Goal: Task Accomplishment & Management: Manage account settings

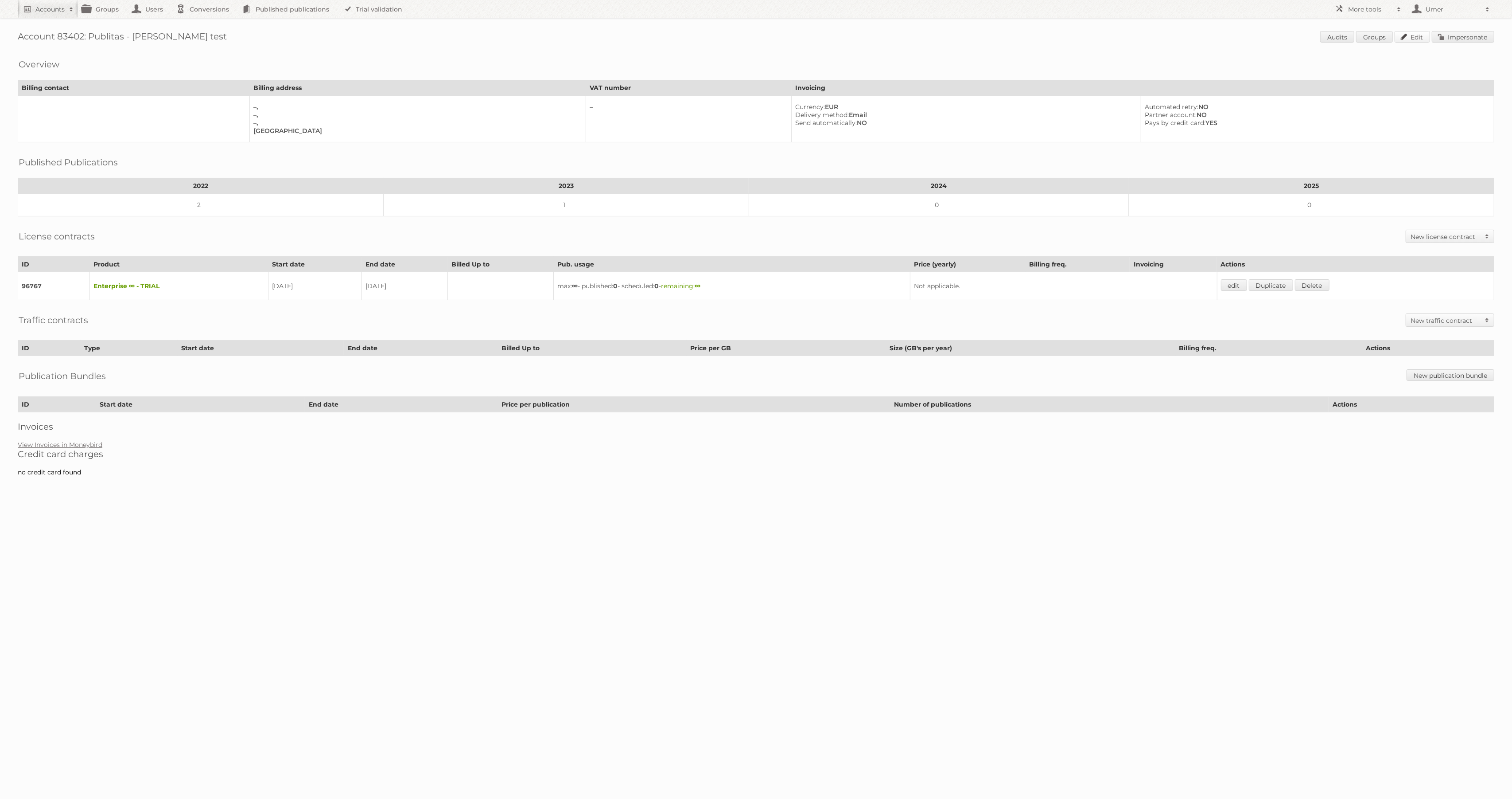
click at [1414, 36] on link "Edit" at bounding box center [1412, 37] width 36 height 12
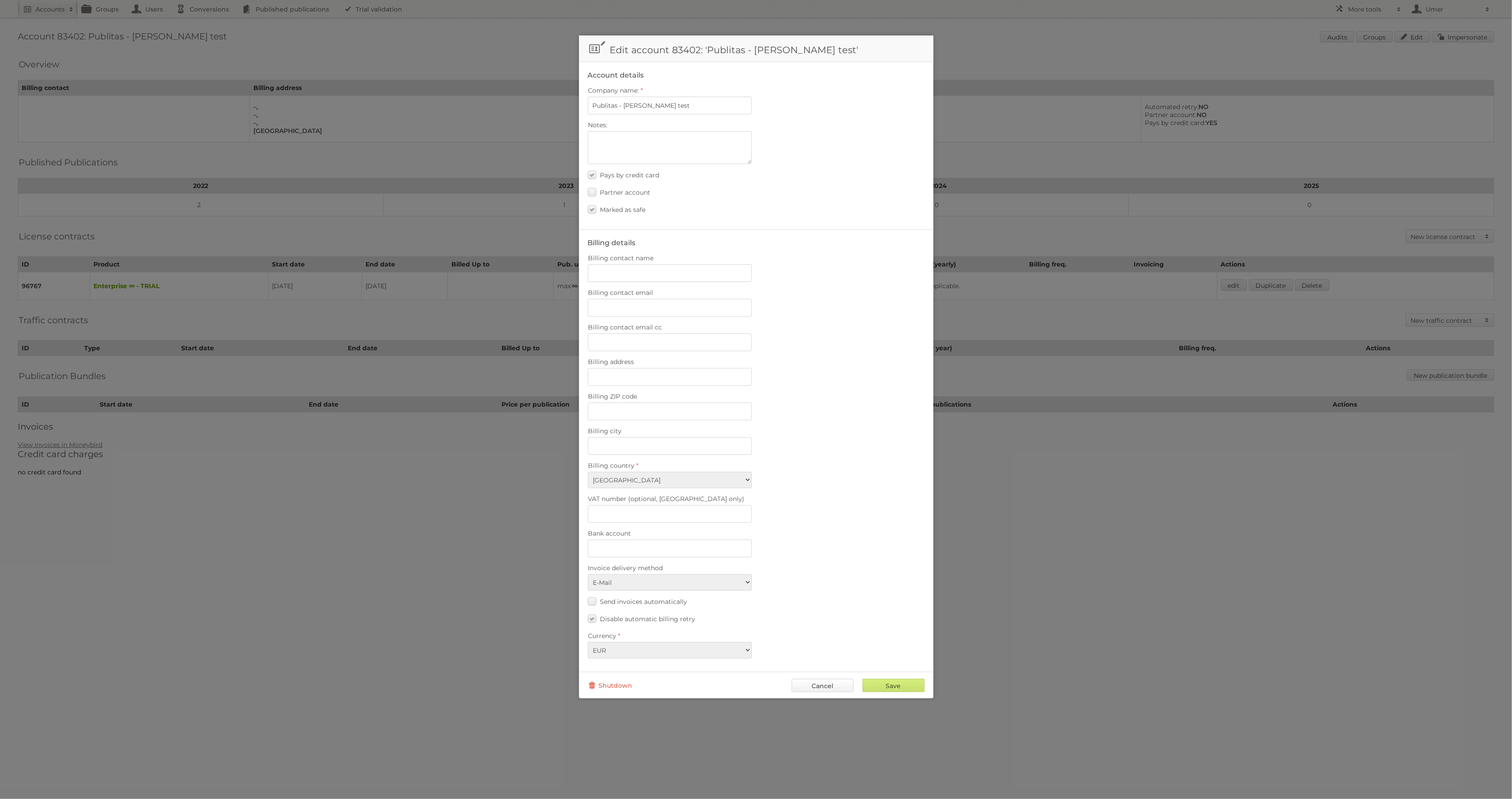
click at [814, 678] on link "Cancel" at bounding box center [823, 685] width 62 height 13
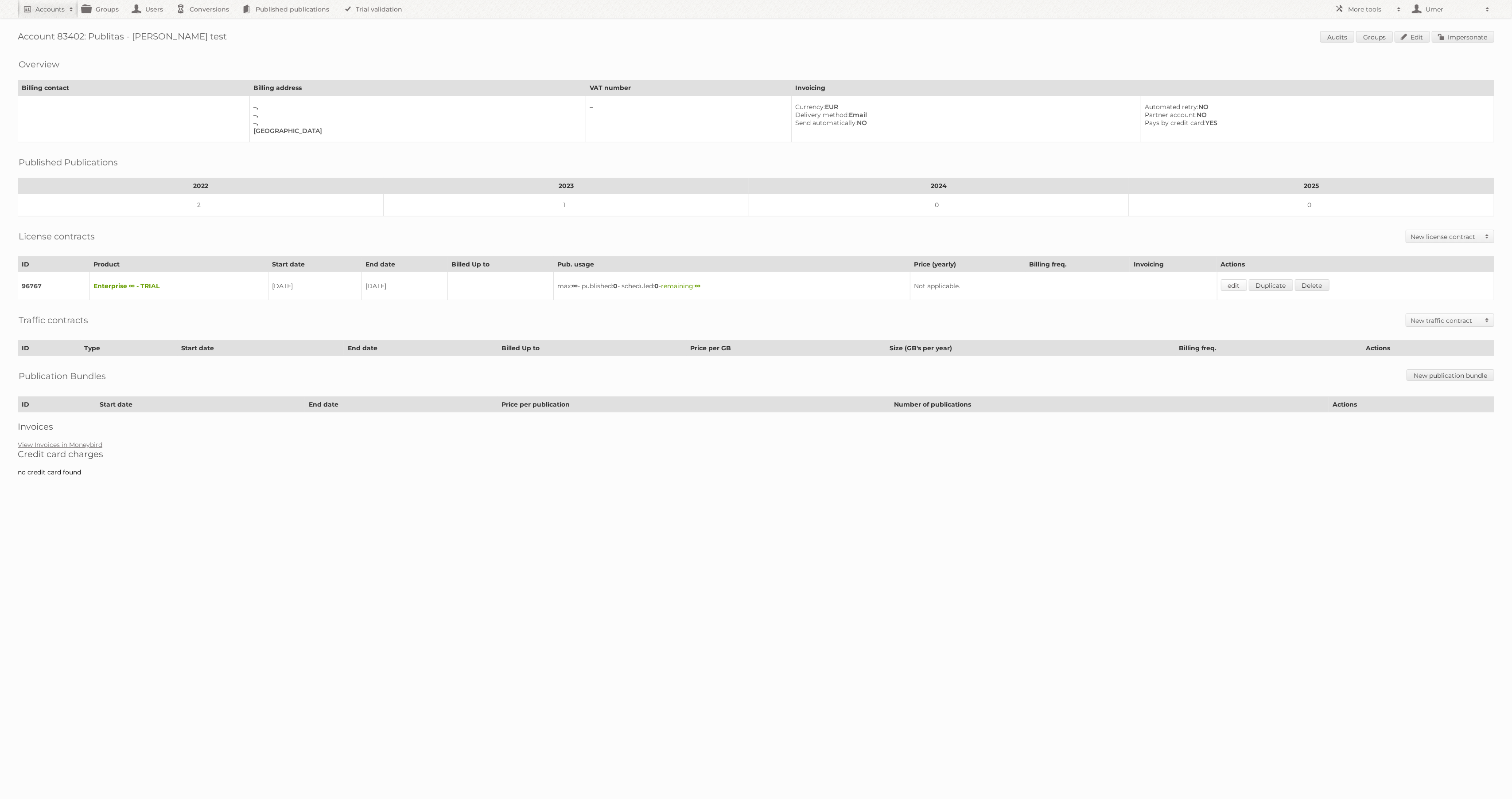
click at [1241, 284] on link "edit" at bounding box center [1234, 285] width 26 height 12
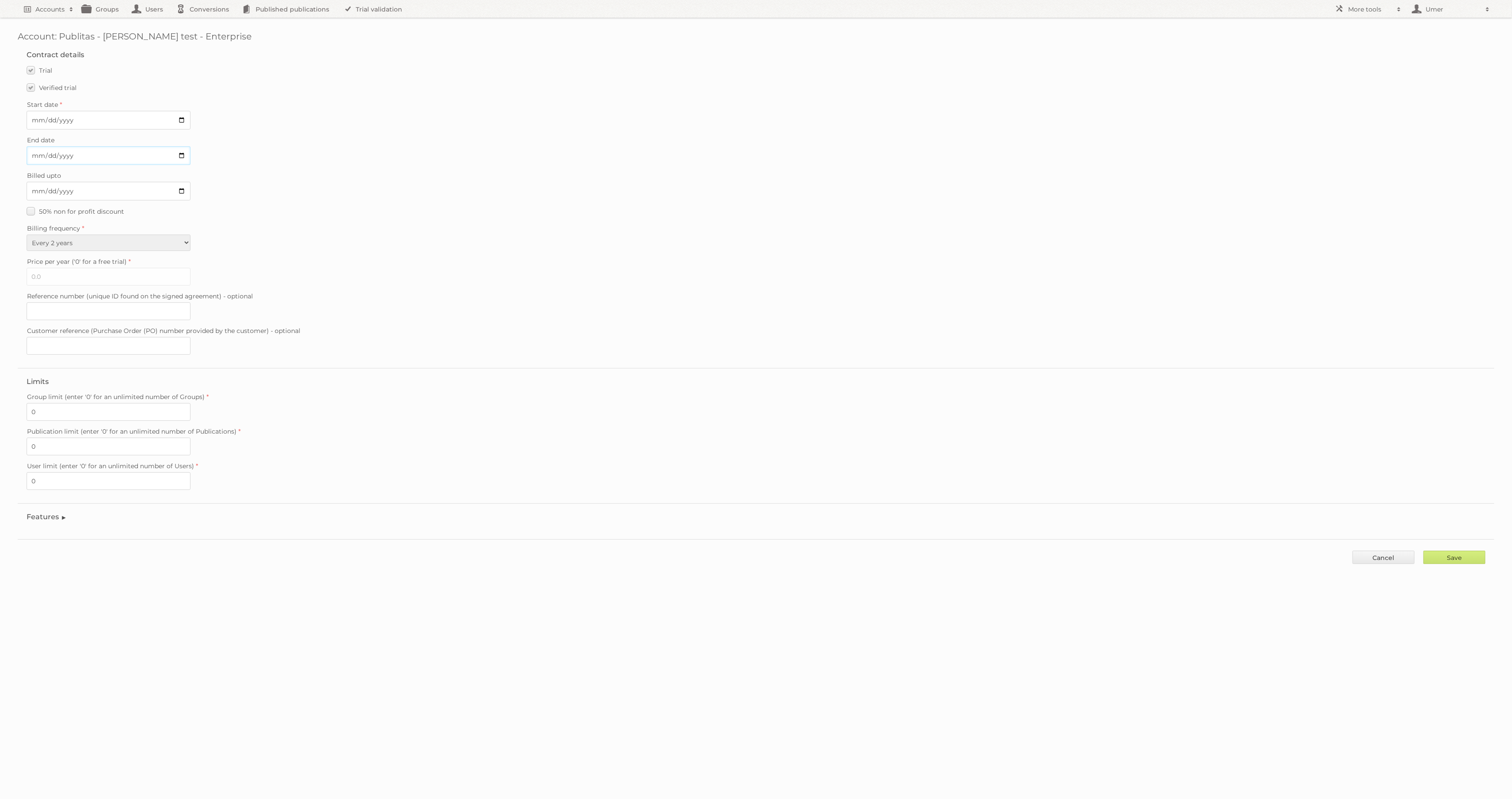
click at [183, 156] on input "2030-07-19" at bounding box center [108, 155] width 164 height 19
type input "2025-06-19"
click at [310, 231] on label "Billing frequency" at bounding box center [756, 227] width 1458 height 12
click at [190, 234] on select "Monthly Quarterly Yearly Every 2 years" at bounding box center [108, 242] width 164 height 17
click at [1452, 555] on input "Save" at bounding box center [1454, 557] width 62 height 13
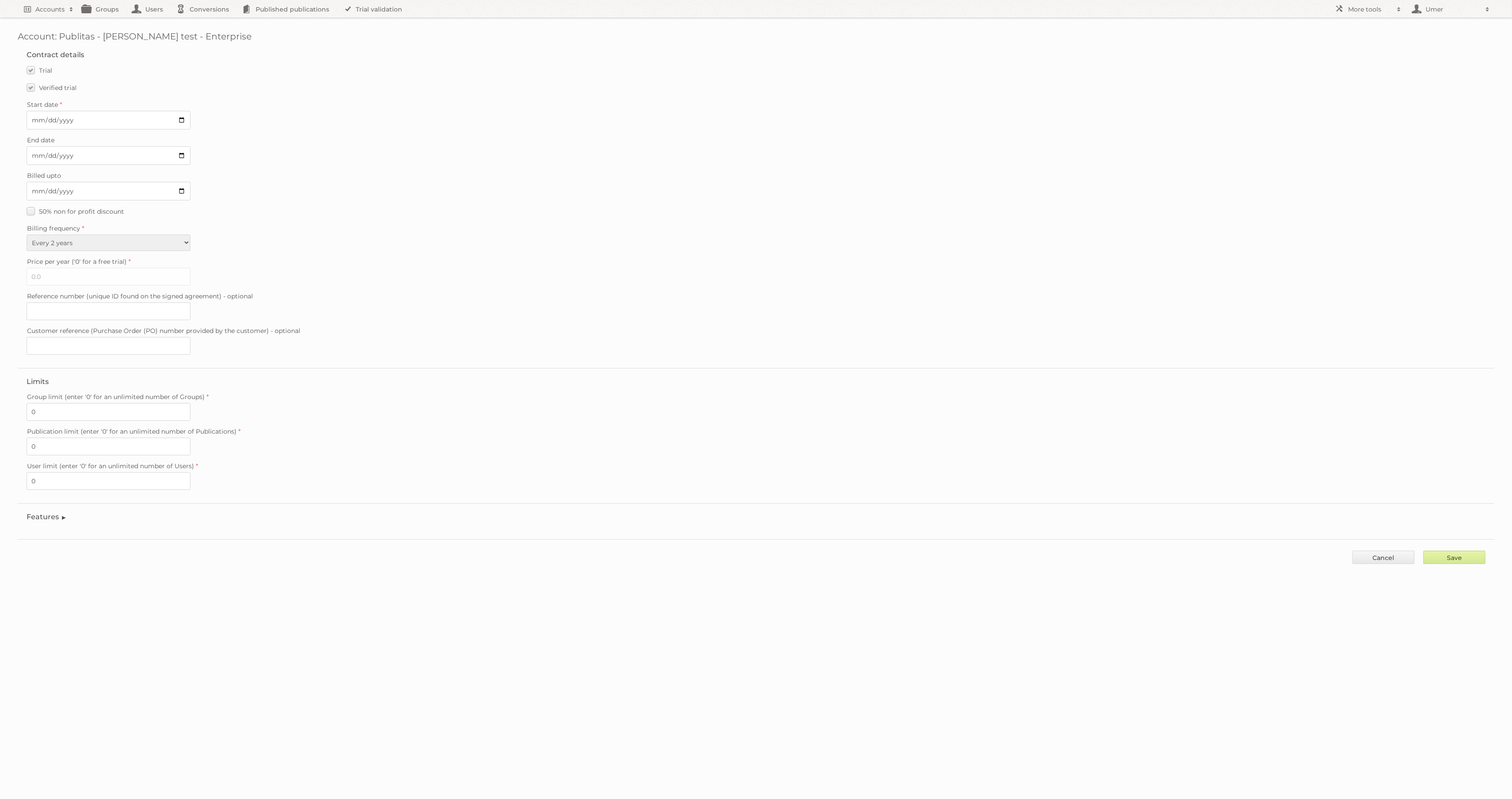
type input "..."
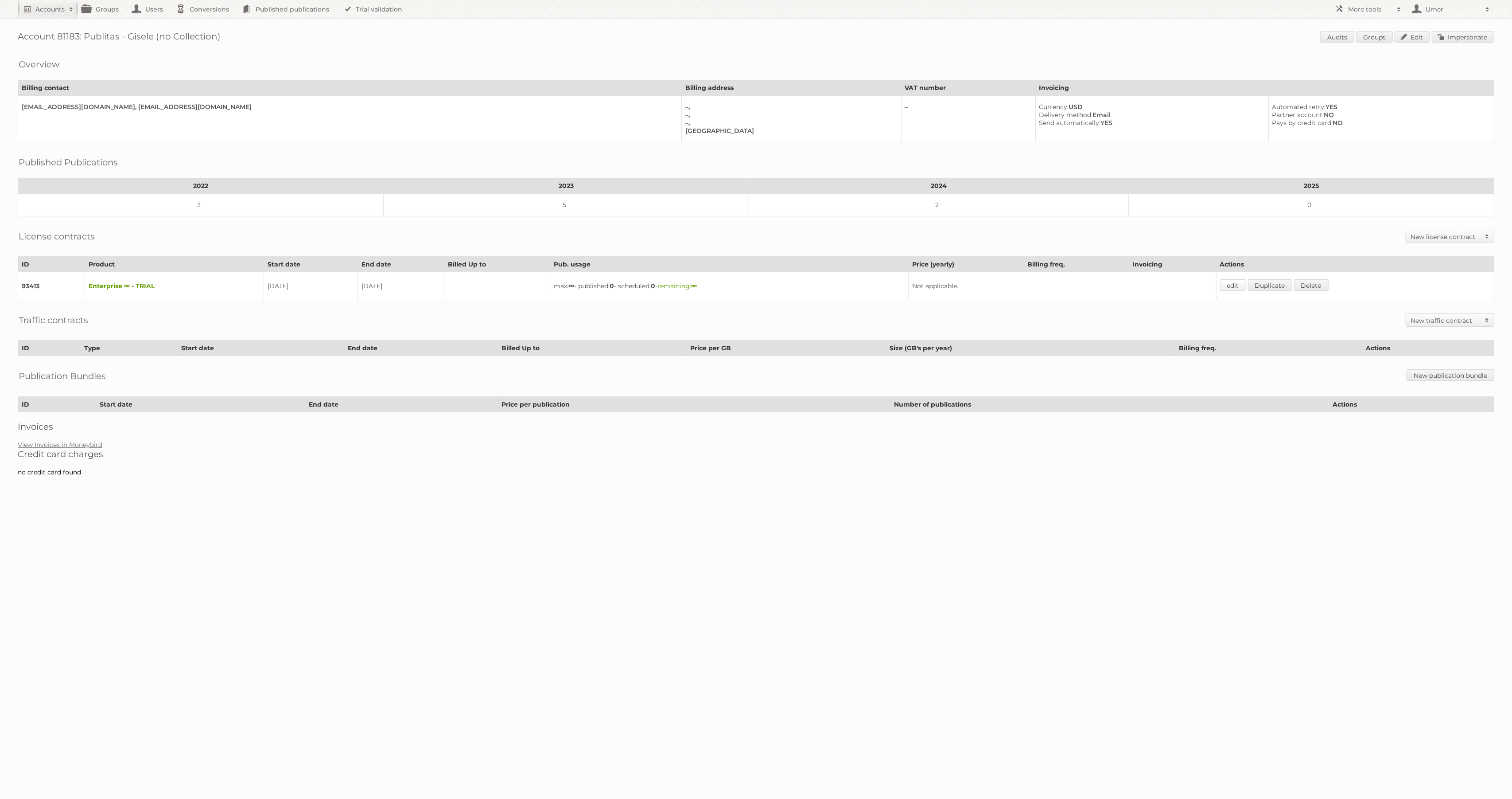
click at [1240, 289] on link "edit" at bounding box center [1233, 285] width 26 height 12
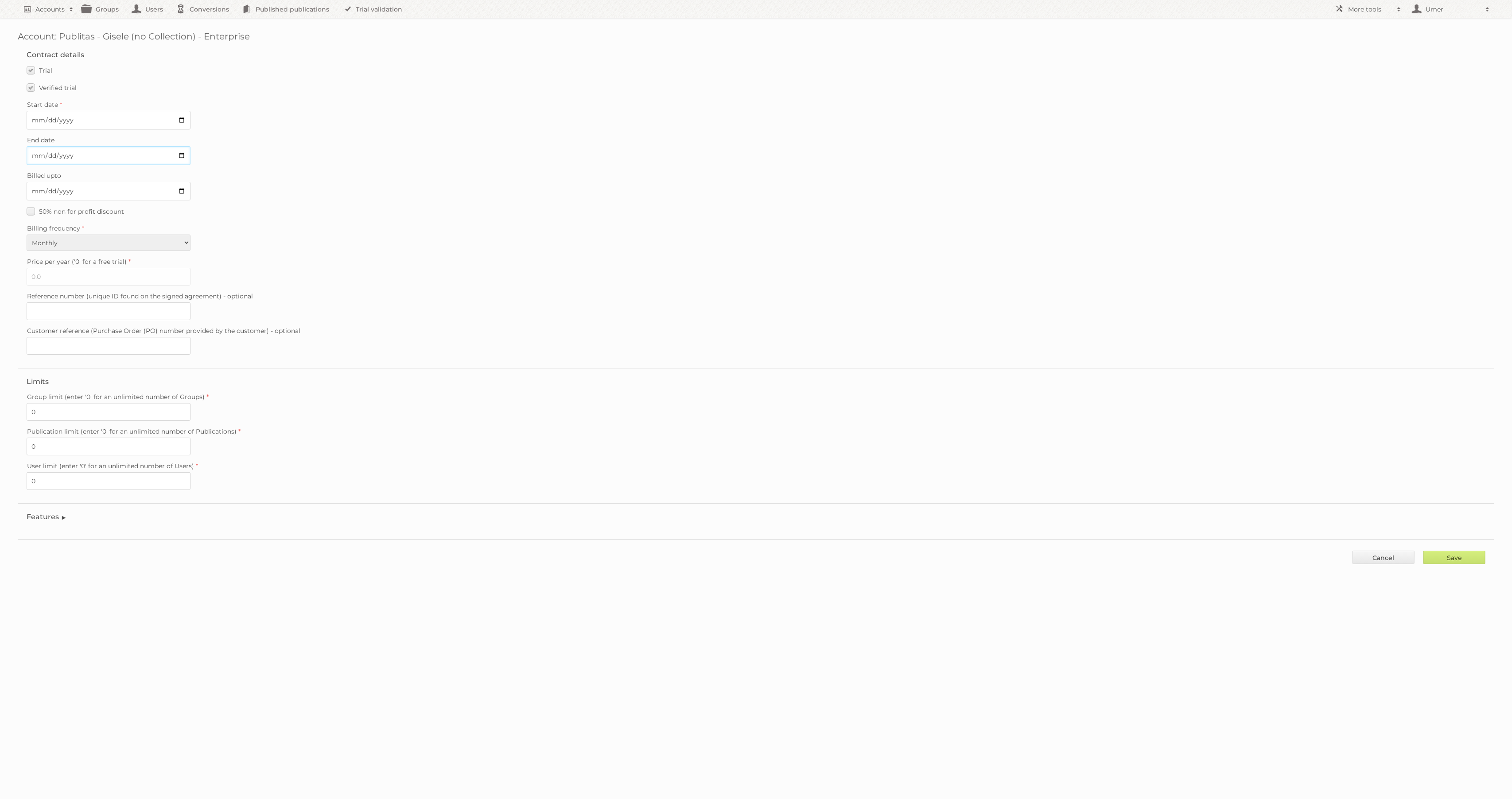
click at [183, 154] on input "[DATE]" at bounding box center [108, 155] width 164 height 19
type input "[DATE]"
click at [341, 203] on fieldset "Contract details Trial Verified trial Start date [DATE] End date [DATE] Billed …" at bounding box center [756, 204] width 1476 height 326
click at [1449, 560] on input "Save" at bounding box center [1454, 557] width 62 height 13
type input "..."
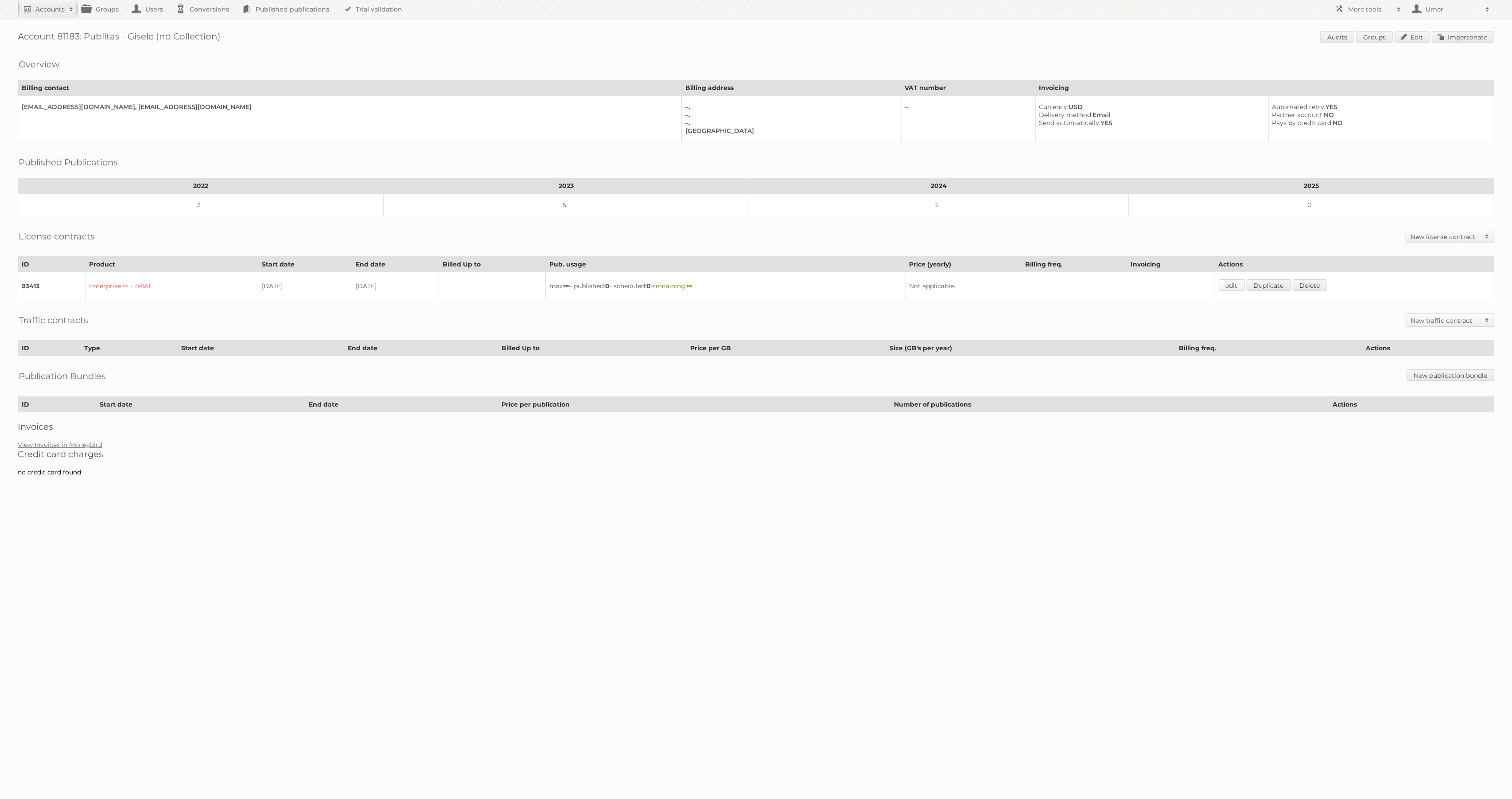
click at [1236, 280] on link "edit" at bounding box center [1232, 285] width 26 height 12
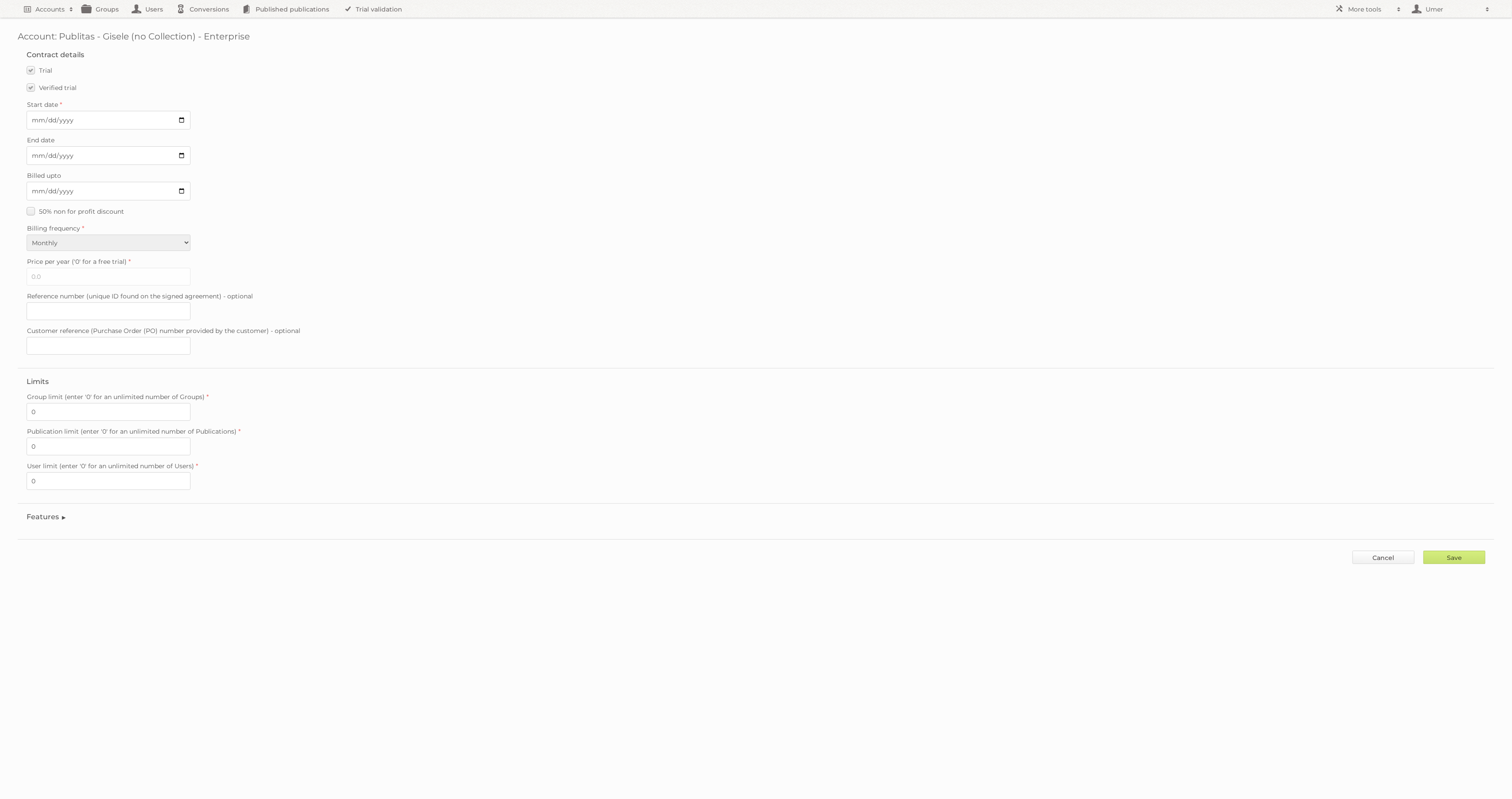
click at [1369, 558] on link "Cancel" at bounding box center [1383, 557] width 62 height 13
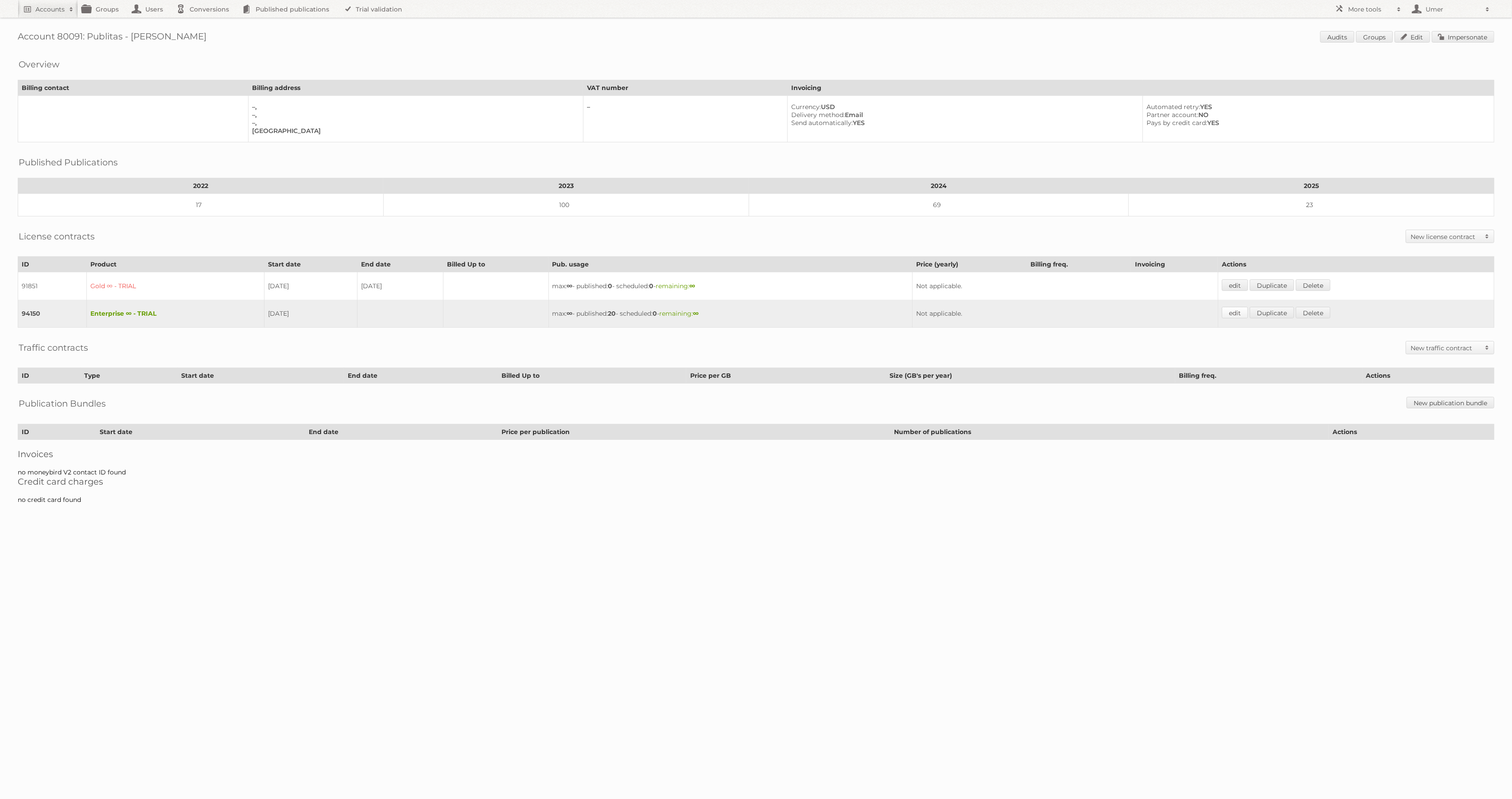
click at [1238, 313] on link "edit" at bounding box center [1235, 313] width 26 height 12
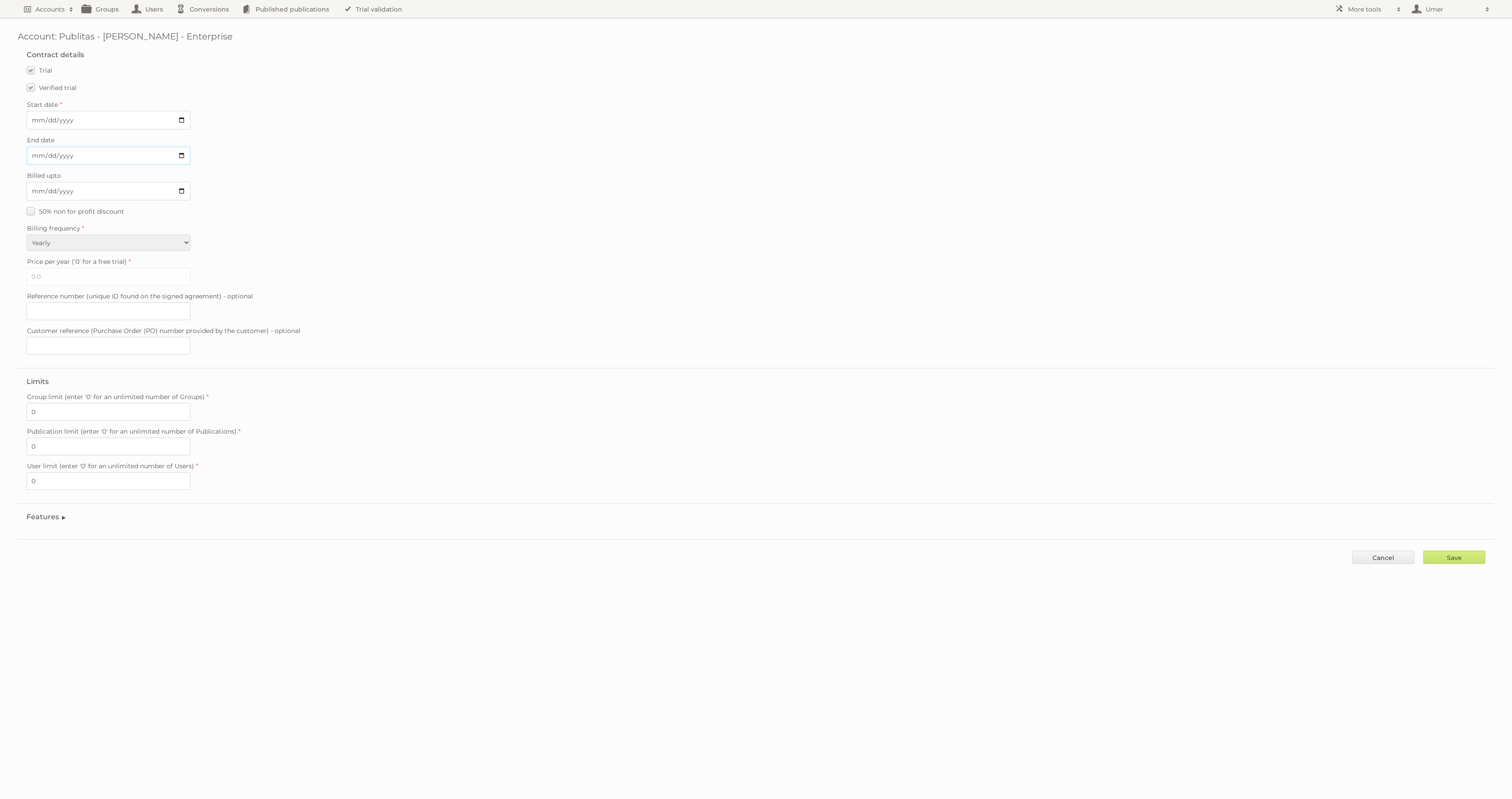
click at [183, 159] on input "End date" at bounding box center [108, 155] width 164 height 19
type input "2025-09-01"
click at [384, 189] on div "Billed upto" at bounding box center [756, 185] width 1458 height 31
click at [1467, 551] on input "Save" at bounding box center [1454, 557] width 62 height 13
type input "..."
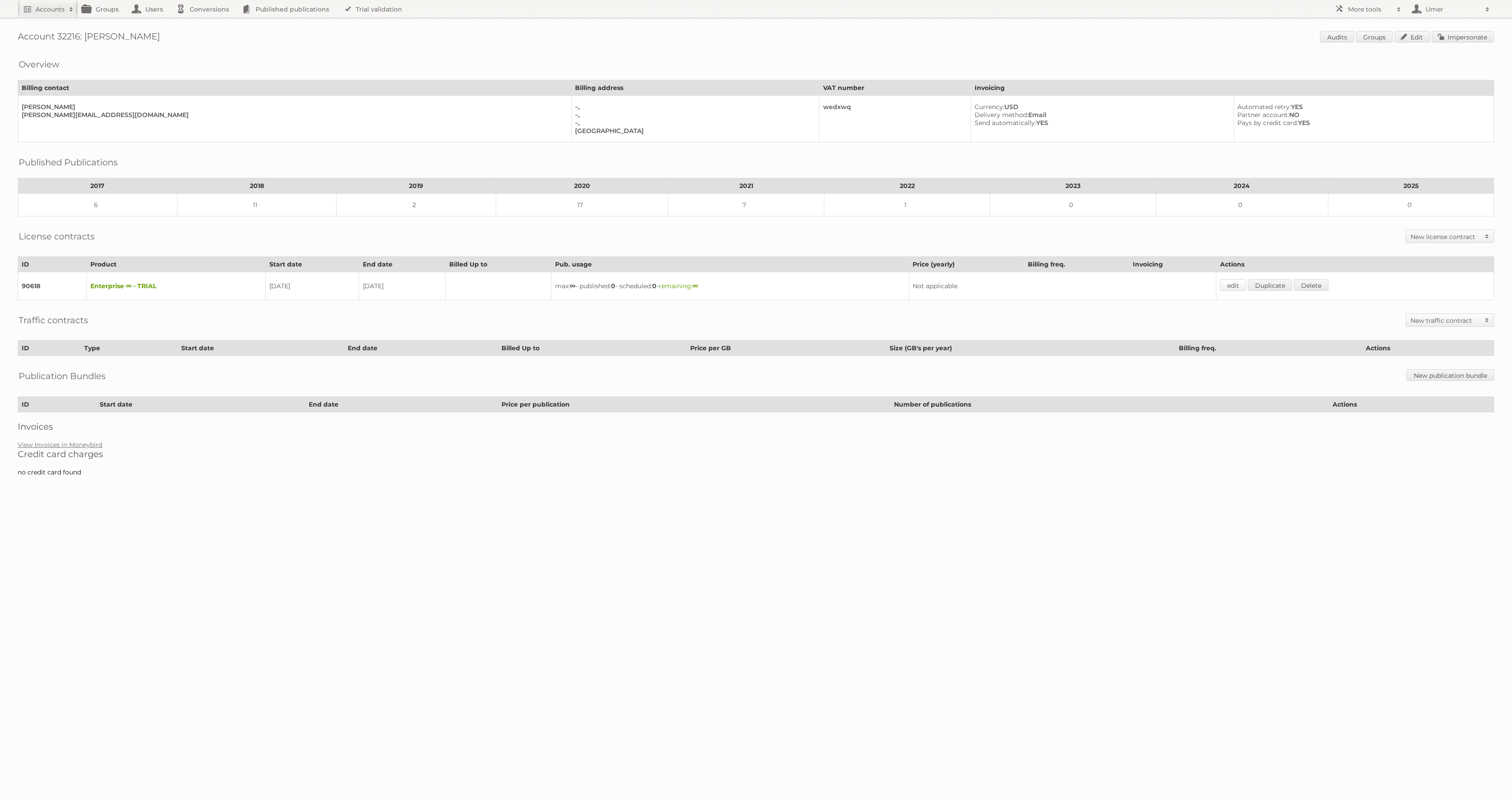
click at [1243, 287] on link "edit" at bounding box center [1233, 285] width 26 height 12
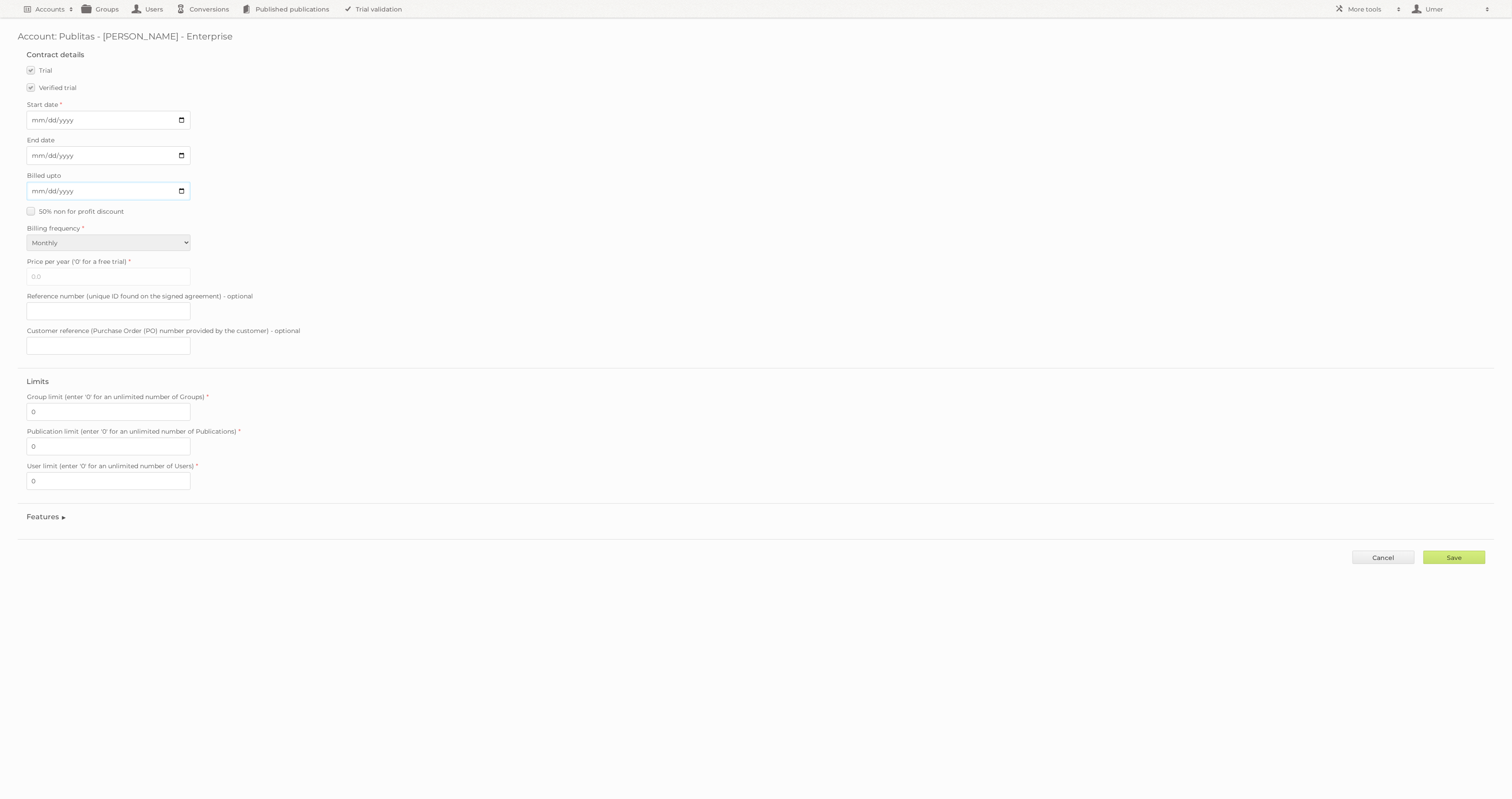
click at [183, 194] on input "Billed upto" at bounding box center [108, 191] width 164 height 19
click at [184, 188] on input "Billed upto" at bounding box center [108, 191] width 164 height 19
type input "2025-09-01"
click at [484, 212] on div "50% non for profit discount" at bounding box center [756, 212] width 1458 height 13
click at [1446, 551] on input "Save" at bounding box center [1454, 557] width 62 height 13
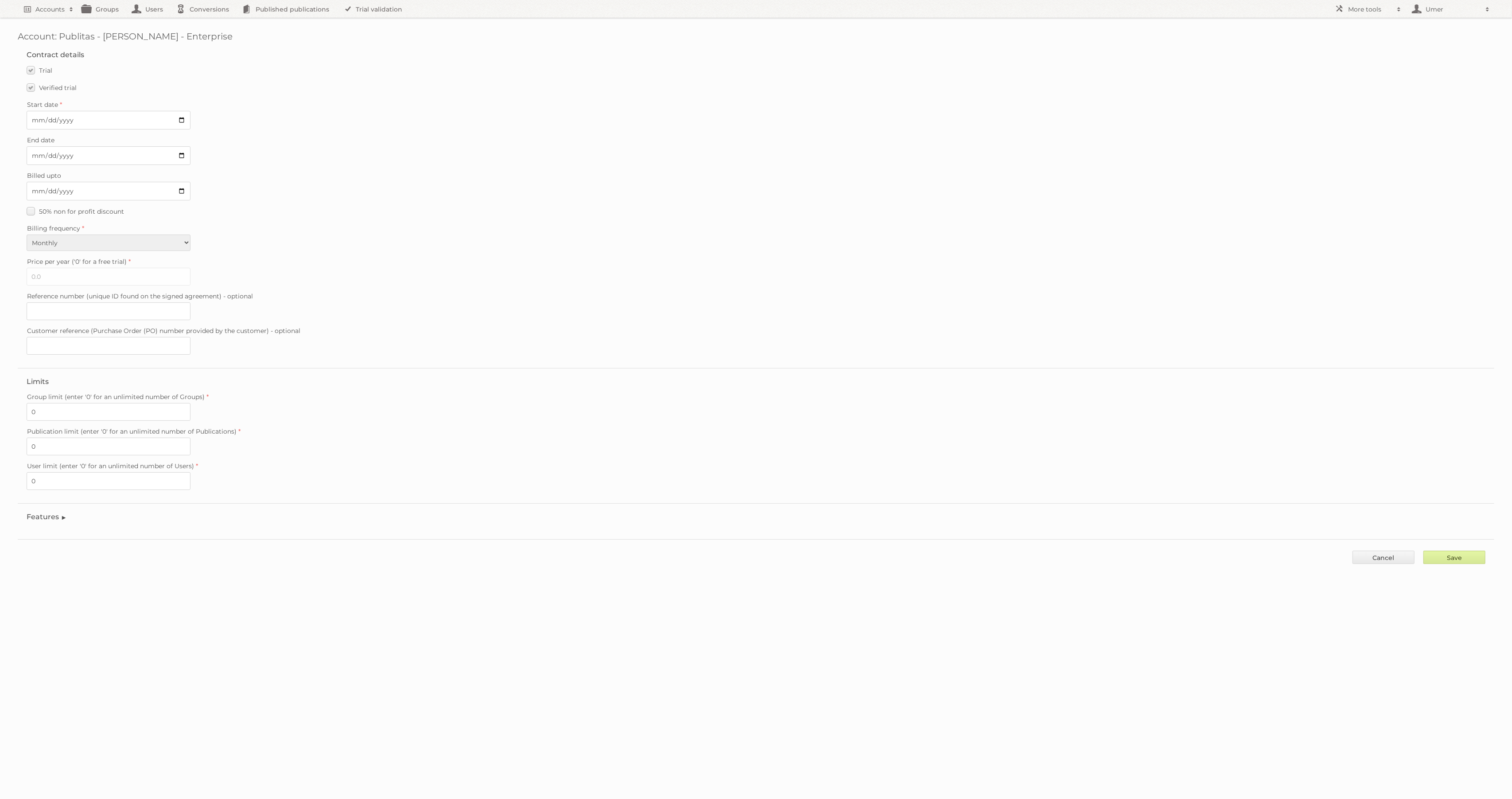
type input "..."
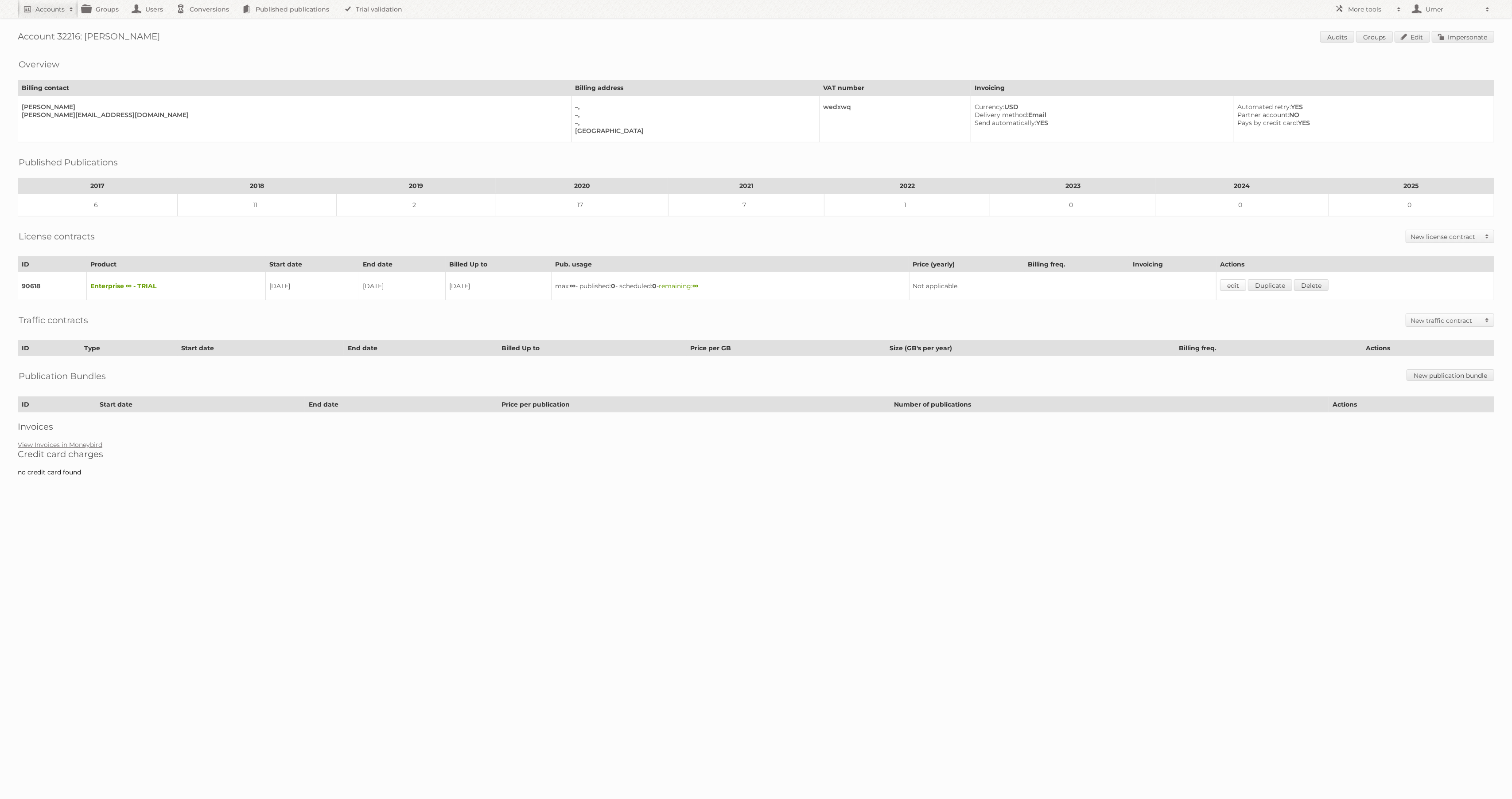
click at [1245, 280] on link "edit" at bounding box center [1233, 285] width 26 height 12
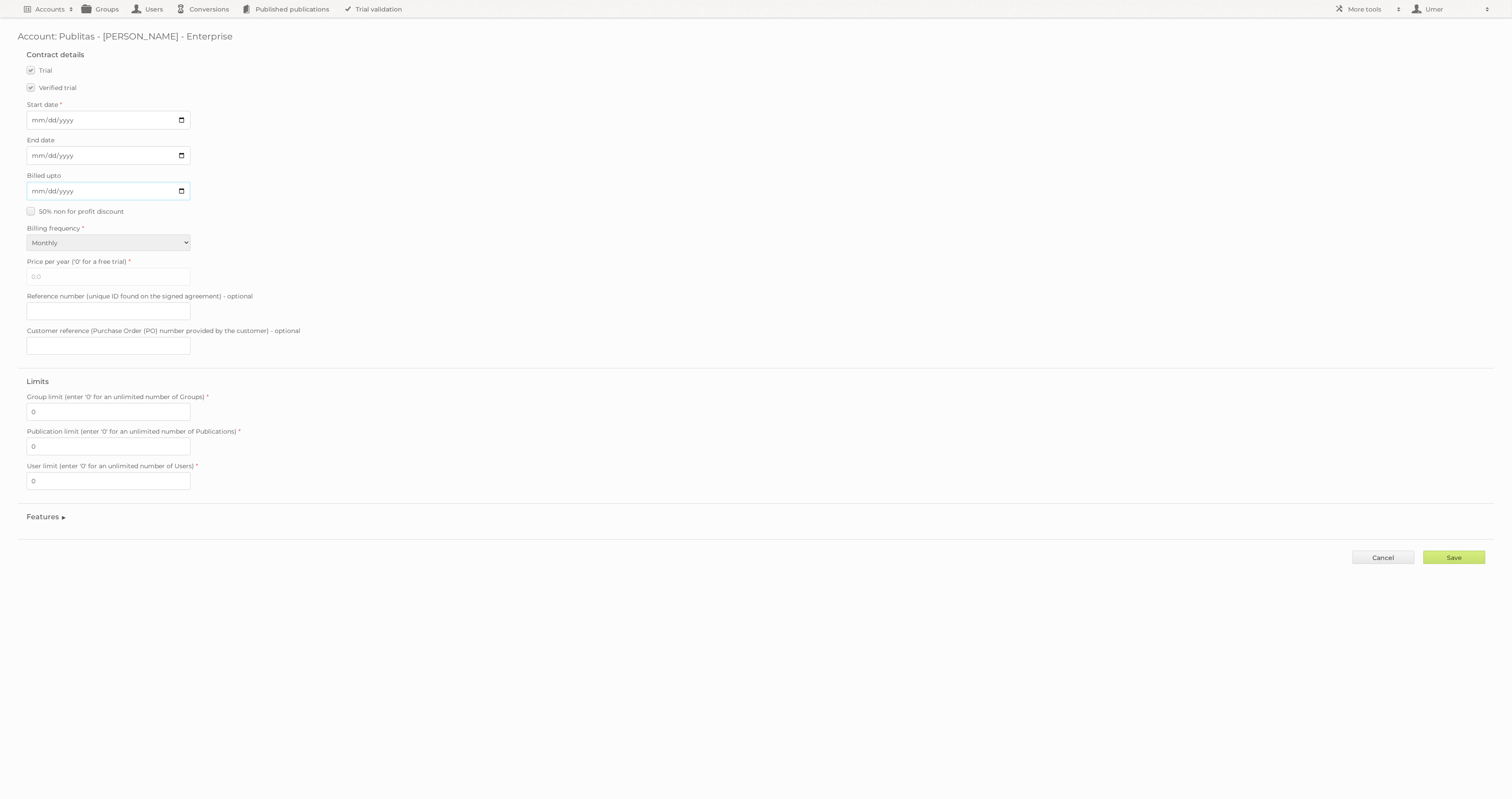
click at [180, 194] on input "[DATE]" at bounding box center [108, 191] width 164 height 19
click at [183, 155] on input "[DATE]" at bounding box center [108, 155] width 164 height 19
click at [79, 160] on input "[DATE]" at bounding box center [108, 155] width 164 height 19
click at [63, 157] on input "[DATE]" at bounding box center [108, 155] width 164 height 19
click at [179, 159] on input "2099-05-12" at bounding box center [108, 155] width 164 height 19
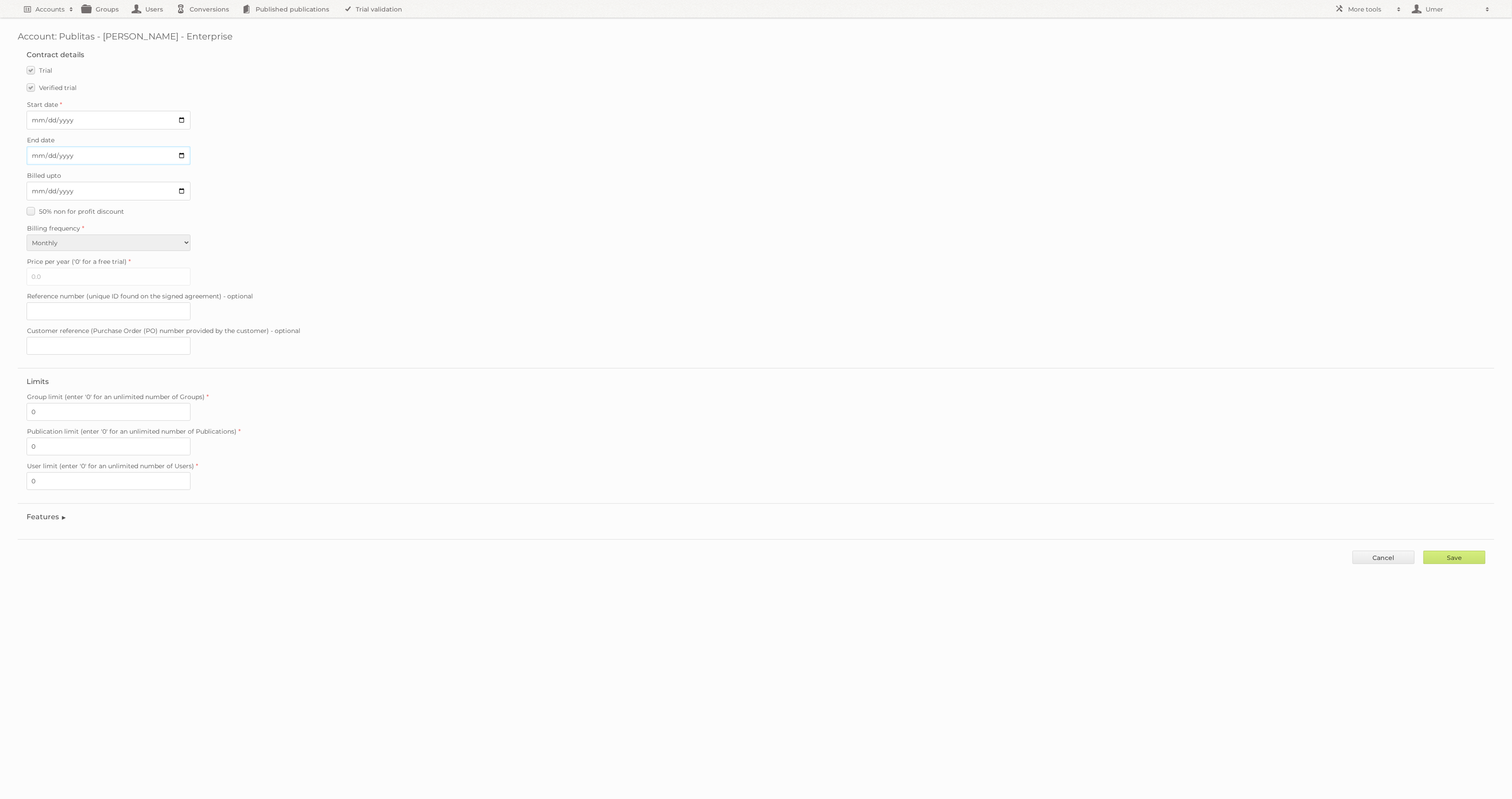
type input "2025-05-05"
click at [501, 211] on div "50% non for profit discount" at bounding box center [756, 212] width 1458 height 13
click at [1452, 556] on input "Save" at bounding box center [1454, 557] width 62 height 13
type input "..."
